Goal: Navigation & Orientation: Find specific page/section

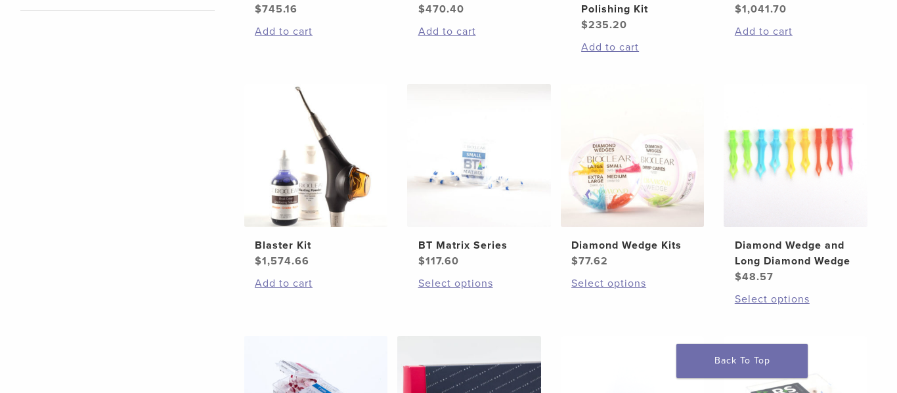
scroll to position [695, 0]
click at [337, 186] on img at bounding box center [316, 155] width 144 height 144
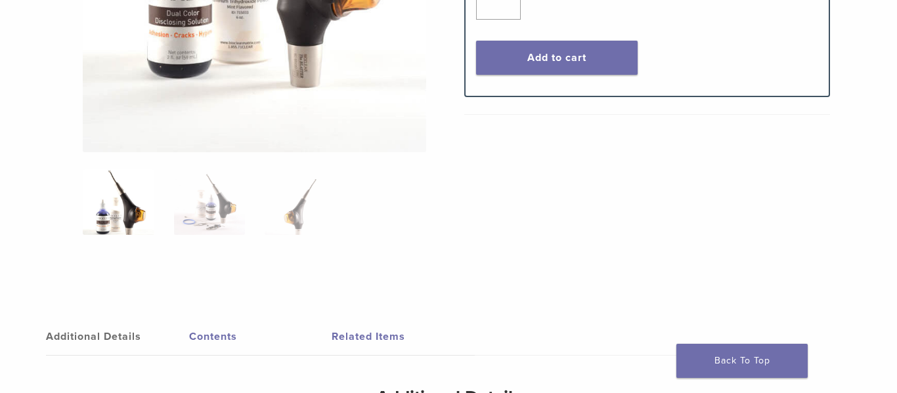
scroll to position [453, 0]
click at [201, 215] on img at bounding box center [209, 202] width 71 height 66
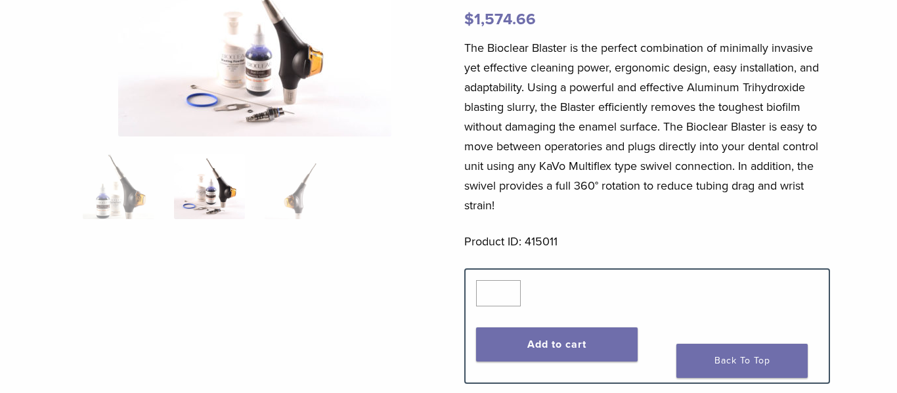
scroll to position [0, 0]
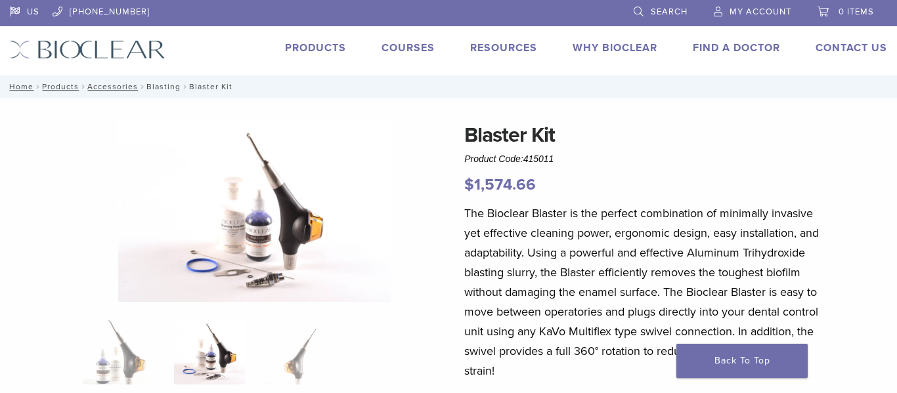
click at [150, 85] on link "Blasting" at bounding box center [163, 86] width 34 height 9
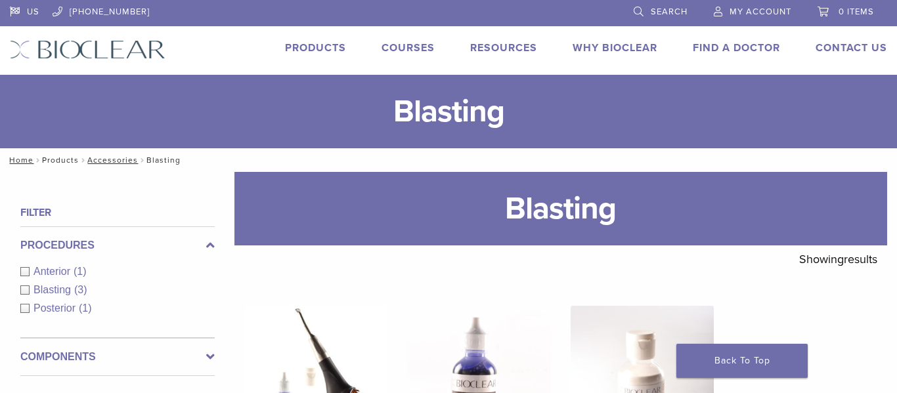
click at [60, 161] on link "Products" at bounding box center [60, 160] width 37 height 9
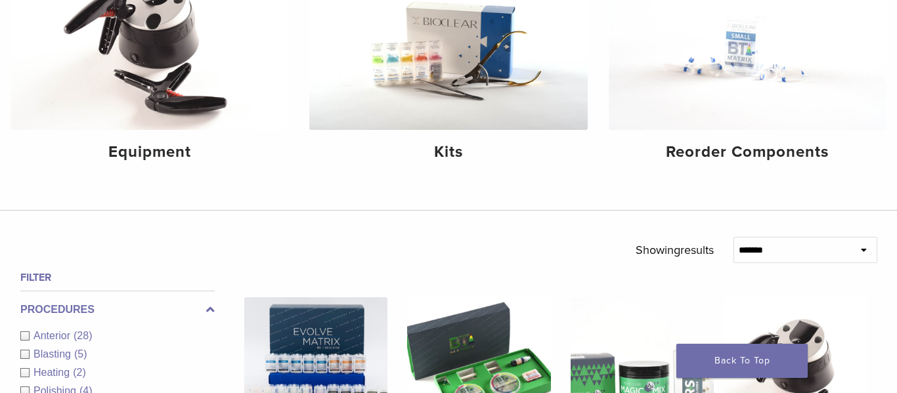
scroll to position [233, 0]
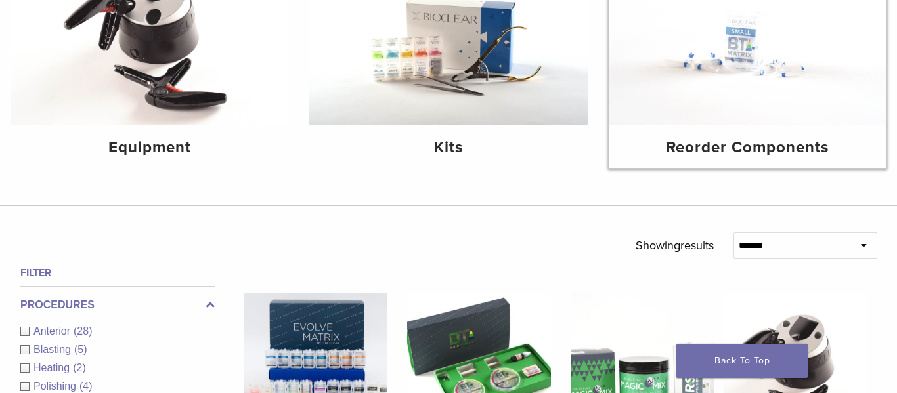
click at [645, 127] on div "Reorder Components" at bounding box center [747, 146] width 278 height 43
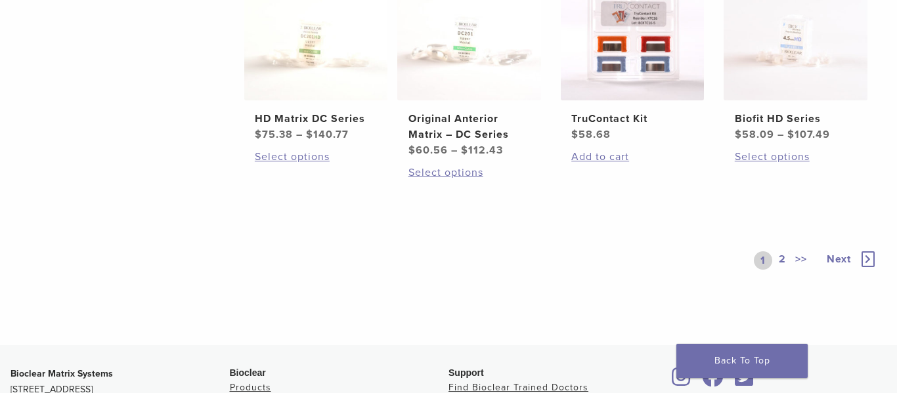
scroll to position [882, 0]
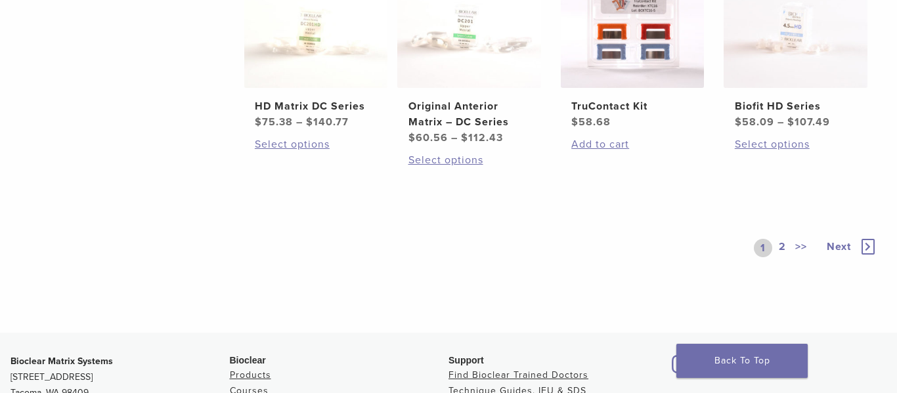
click at [786, 244] on link "2" at bounding box center [782, 248] width 12 height 18
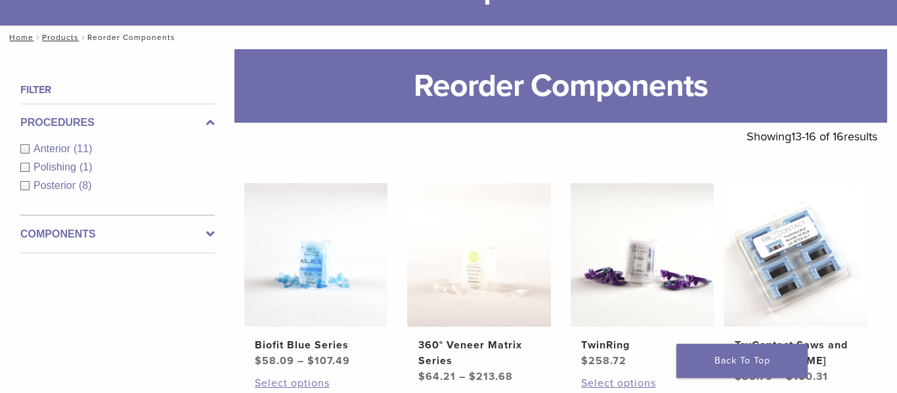
scroll to position [129, 0]
